Goal: Register for event/course

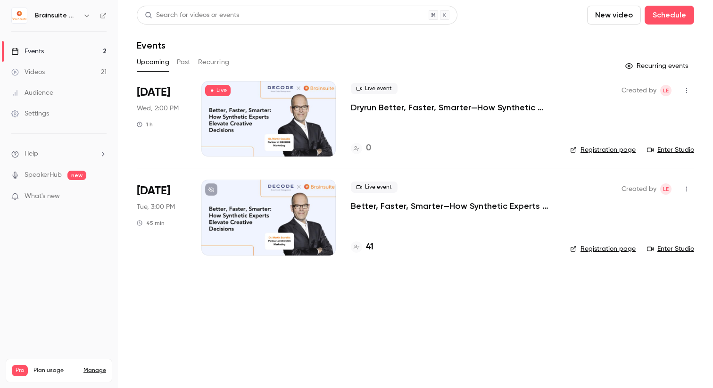
click at [390, 201] on p "Better, Faster, Smarter—How Synthetic Experts Elevate Creative Decisions" at bounding box center [453, 205] width 204 height 11
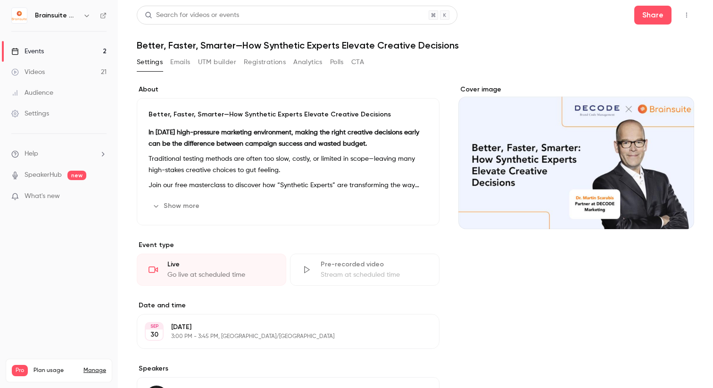
click at [265, 61] on button "Registrations" at bounding box center [265, 62] width 42 height 15
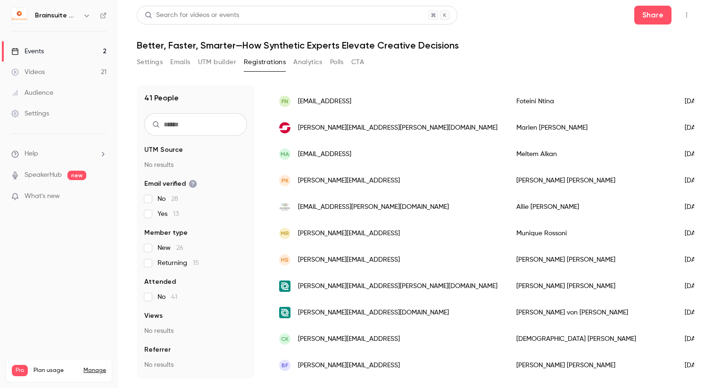
scroll to position [885, 0]
